Goal: Task Accomplishment & Management: Complete application form

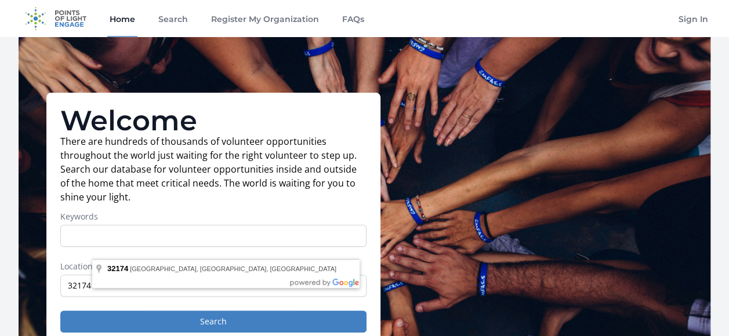
type input "32174"
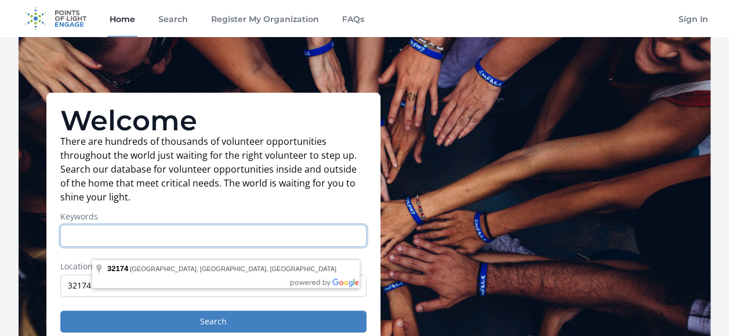
click at [137, 225] on input "Keywords" at bounding box center [213, 236] width 306 height 22
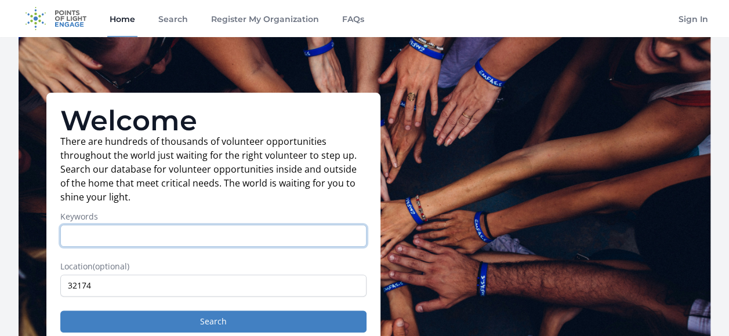
type input "u"
type input "nurse"
click at [60, 311] on button "Search" at bounding box center [213, 322] width 306 height 22
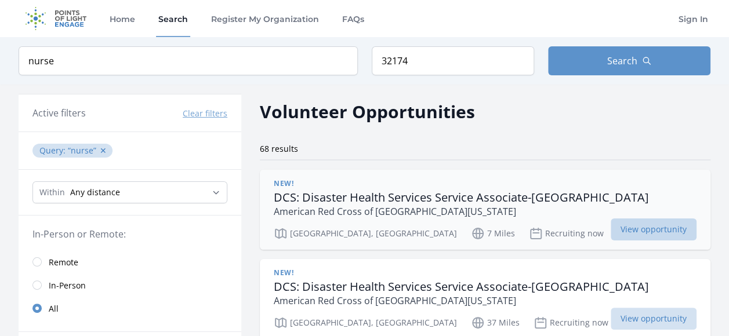
click at [611, 219] on span "View opportunity" at bounding box center [654, 230] width 86 height 22
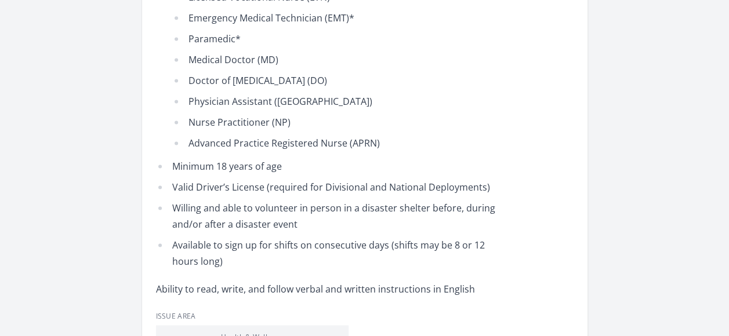
scroll to position [812, 0]
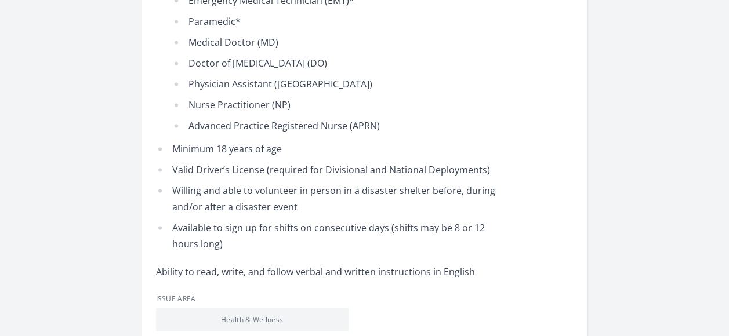
click at [259, 308] on li "Health & Wellness" at bounding box center [252, 319] width 193 height 23
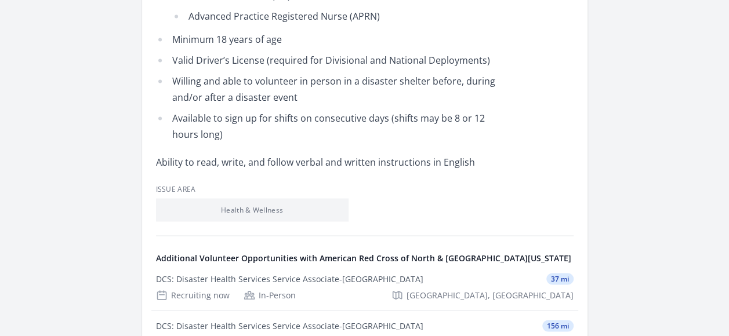
scroll to position [986, 0]
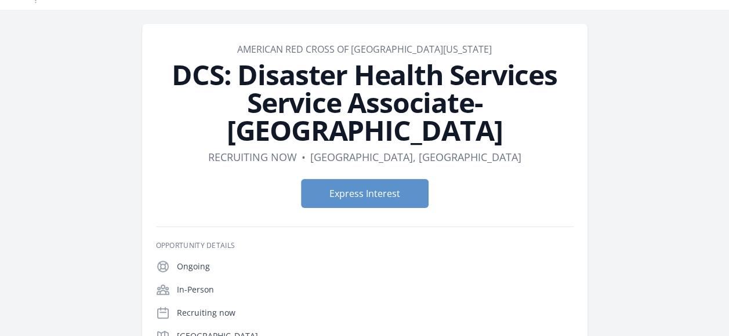
scroll to position [0, 0]
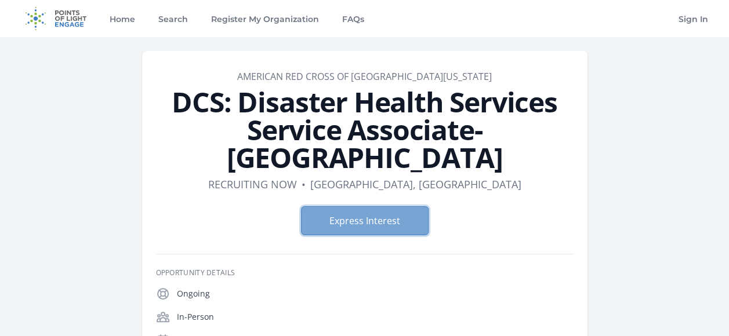
click at [358, 206] on button "Express Interest" at bounding box center [365, 220] width 128 height 29
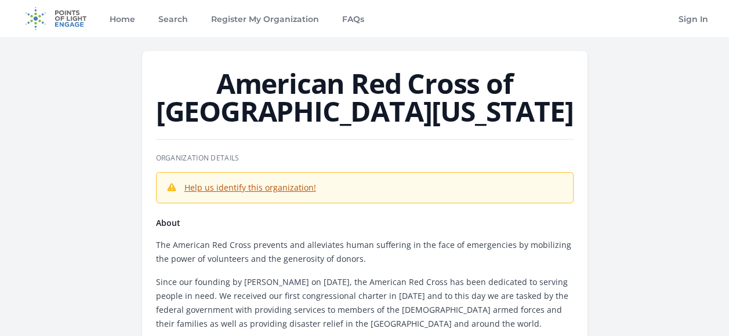
click at [261, 182] on link "Help us identify this organization!" at bounding box center [250, 187] width 132 height 11
